Goal: Task Accomplishment & Management: Manage account settings

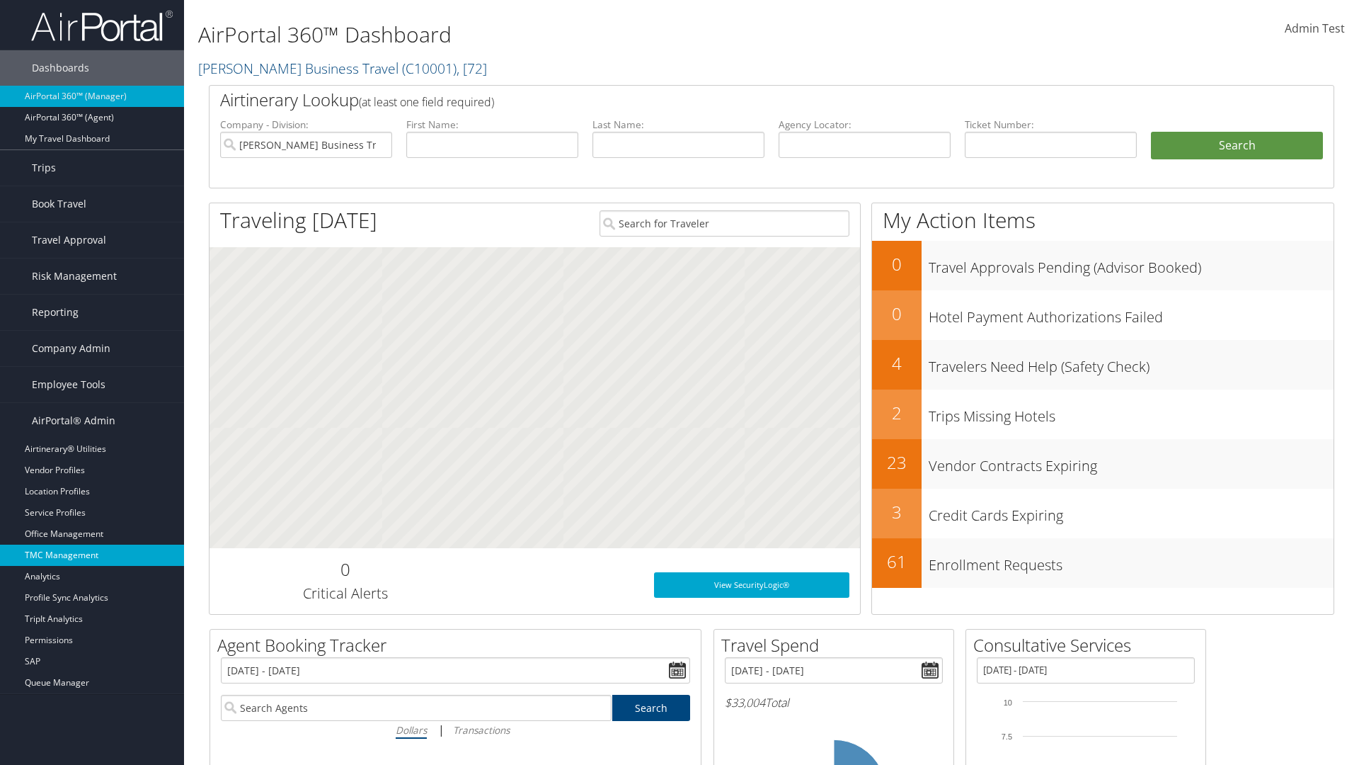
click at [92, 555] on link "TMC Management" at bounding box center [92, 554] width 184 height 21
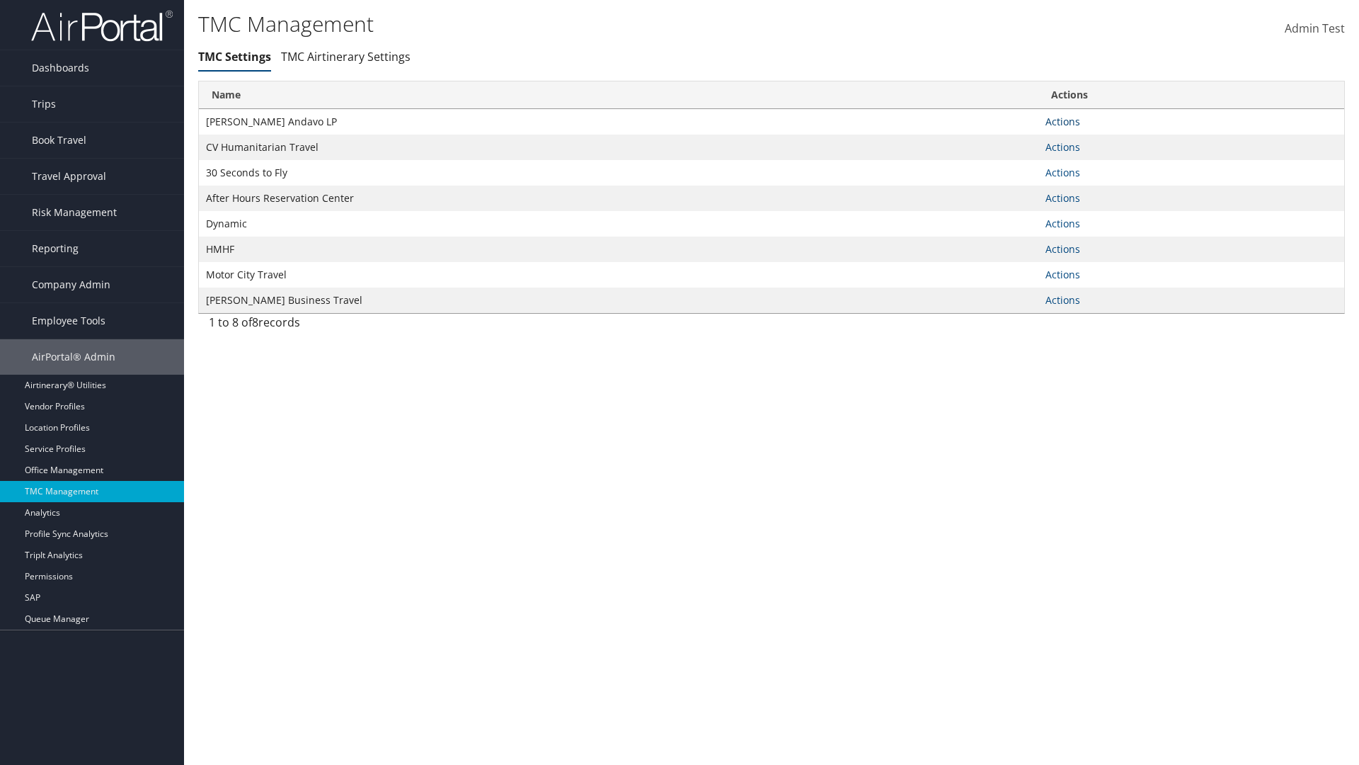
click at [1063, 121] on link "Actions" at bounding box center [1063, 121] width 35 height 13
